Goal: Navigation & Orientation: Find specific page/section

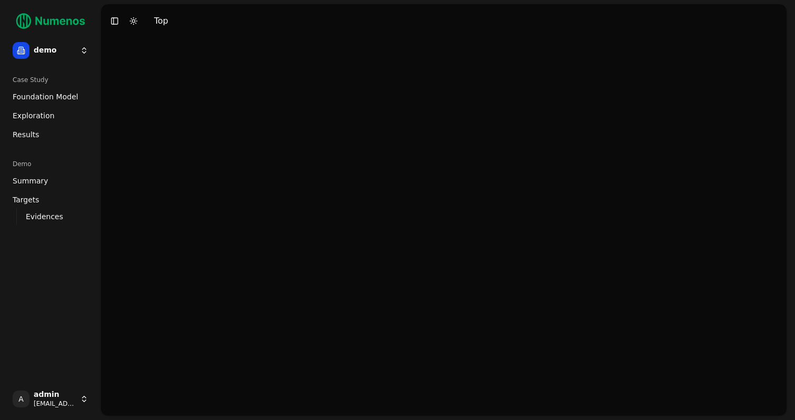
click at [52, 112] on link "Exploration" at bounding box center [50, 115] width 84 height 17
